Goal: Transaction & Acquisition: Purchase product/service

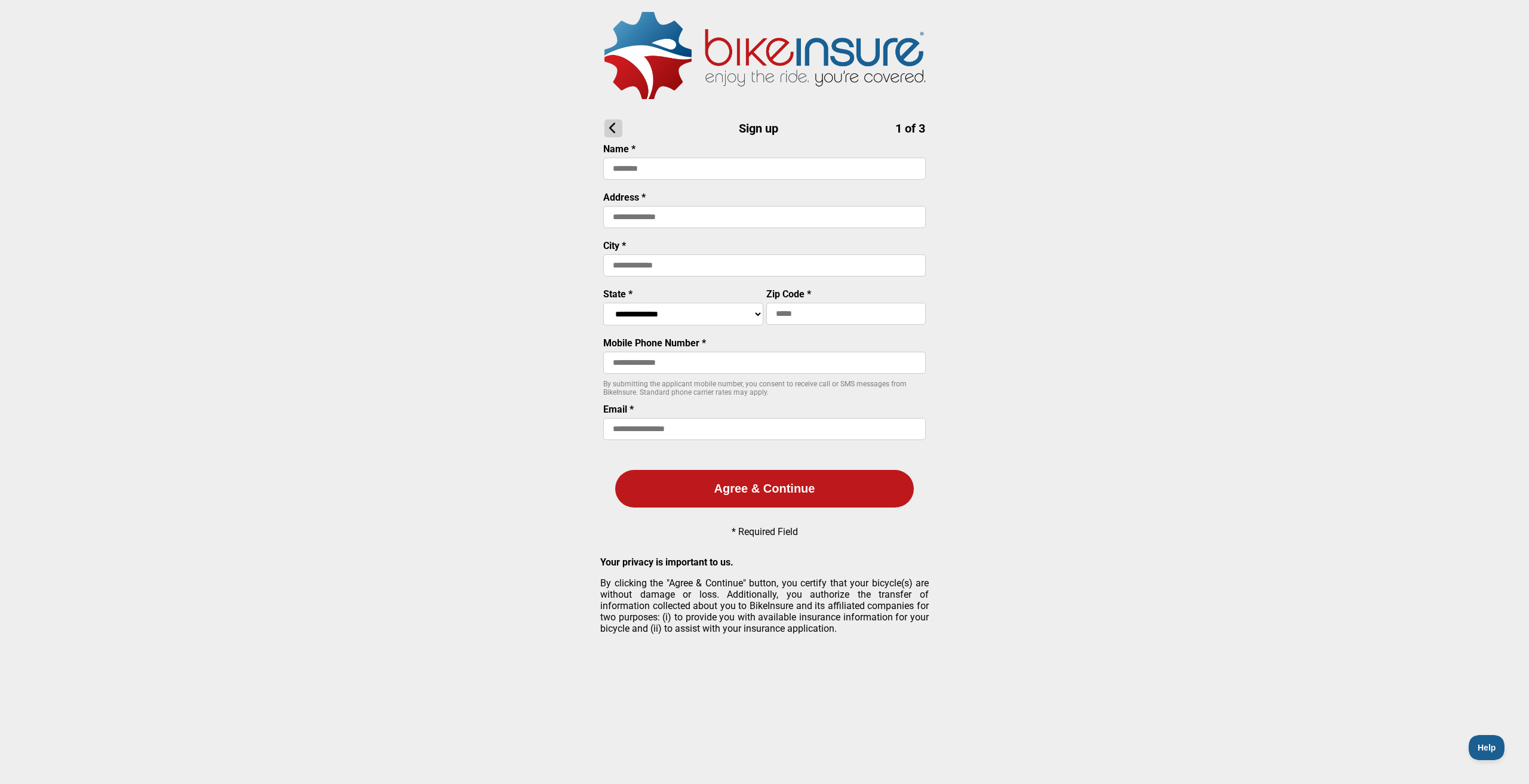
click at [611, 128] on icon at bounding box center [613, 128] width 18 height 18
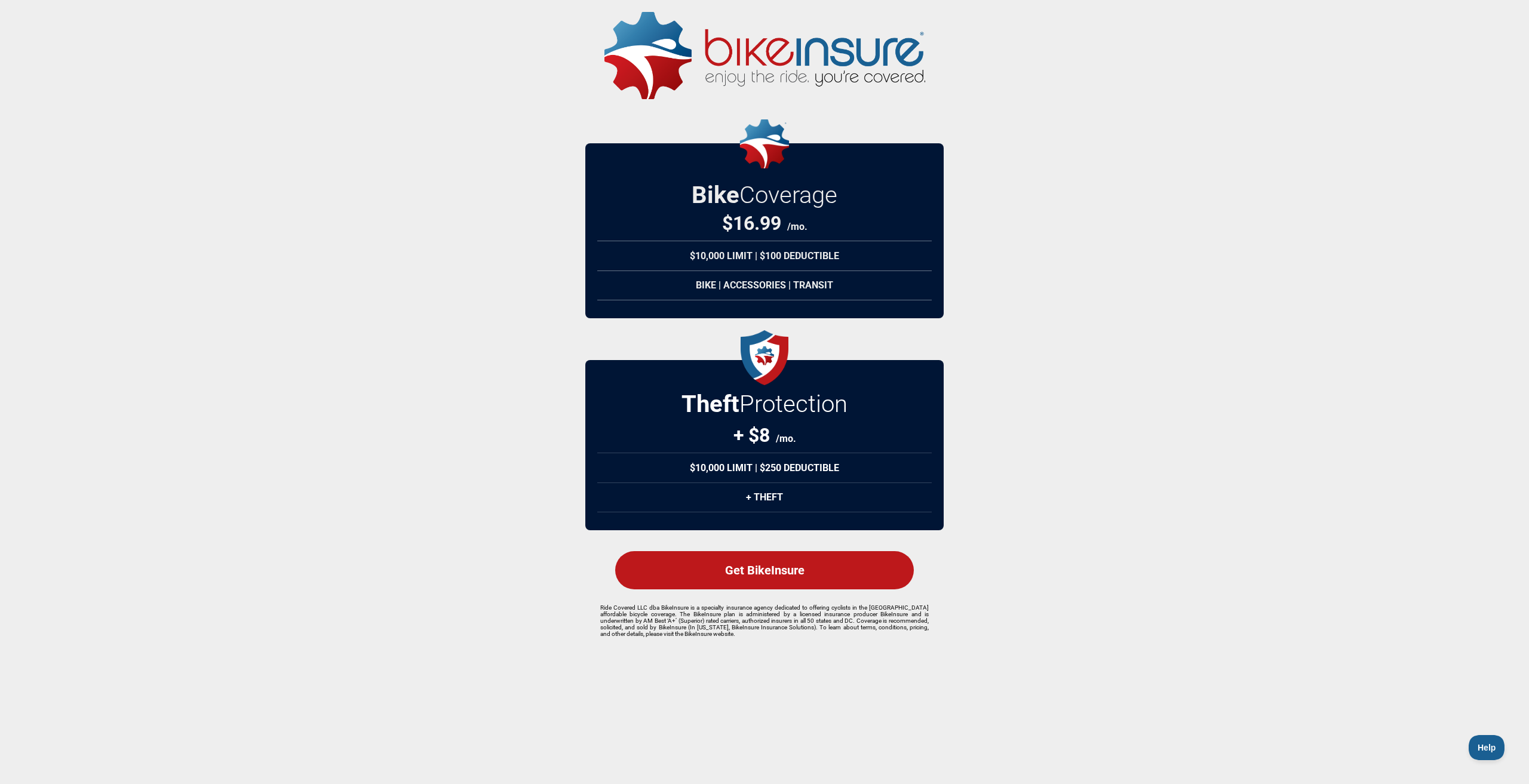
click at [736, 481] on div "$10,000 Limit | $250 Deductible" at bounding box center [764, 468] width 335 height 31
click at [749, 501] on div "+ Theft" at bounding box center [764, 497] width 335 height 30
click at [771, 416] on h2 "Theft Protection" at bounding box center [764, 404] width 166 height 28
drag, startPoint x: 747, startPoint y: 431, endPoint x: 880, endPoint y: 441, distance: 133.4
click at [880, 441] on div "Theft Protection + $8 /mo. $10,000 Limit | $250 Deductible + Theft" at bounding box center [764, 446] width 359 height 170
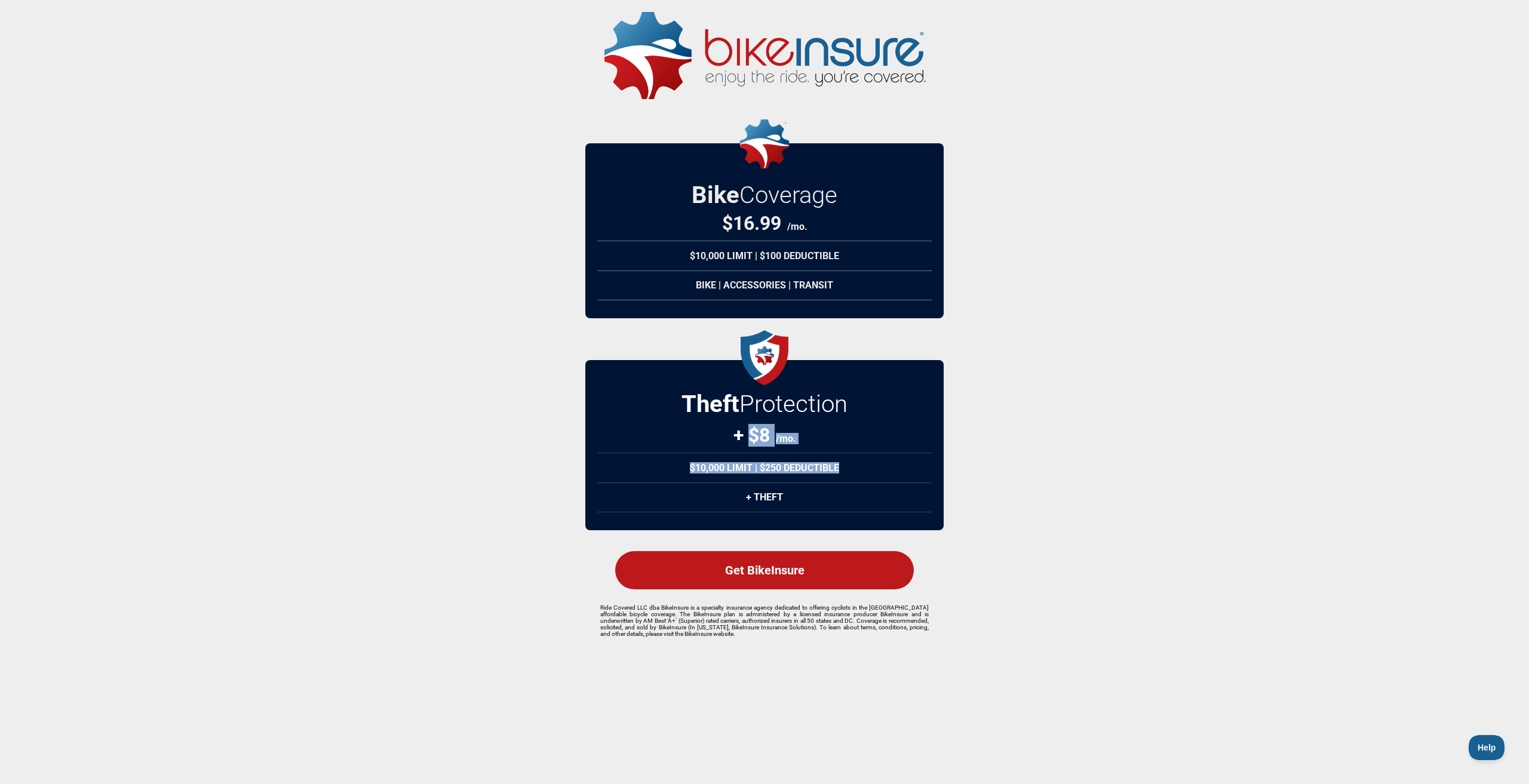
click at [853, 481] on div "$10,000 Limit | $250 Deductible" at bounding box center [764, 468] width 335 height 31
